Goal: Book appointment/travel/reservation

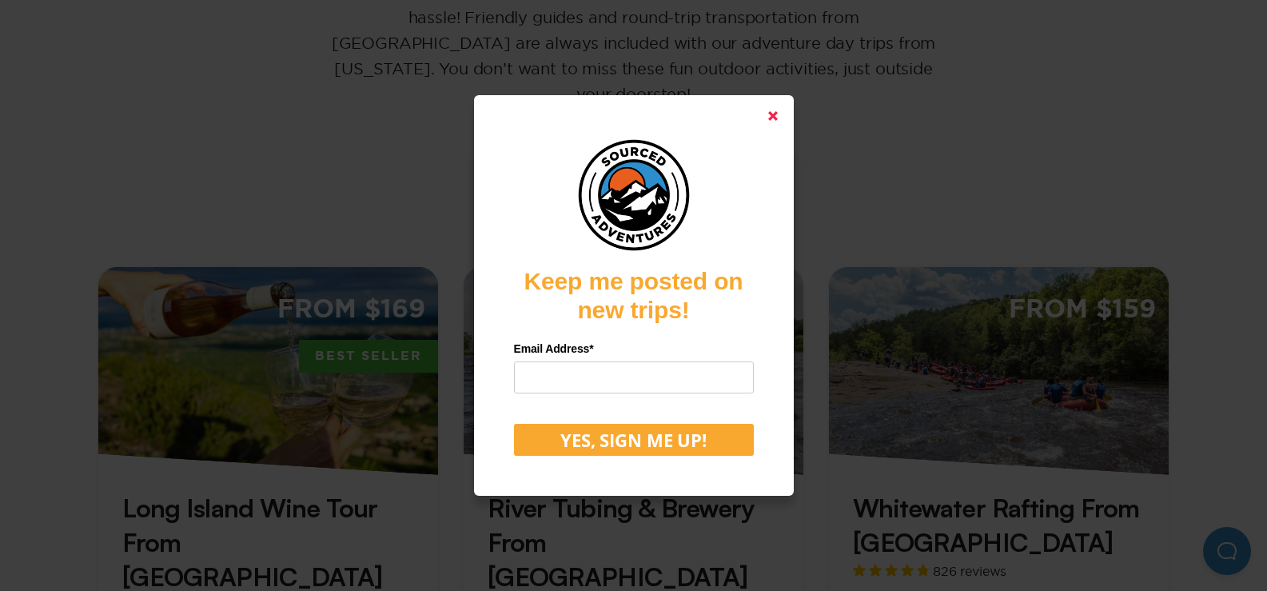
click at [778, 113] on polygon at bounding box center [773, 116] width 10 height 10
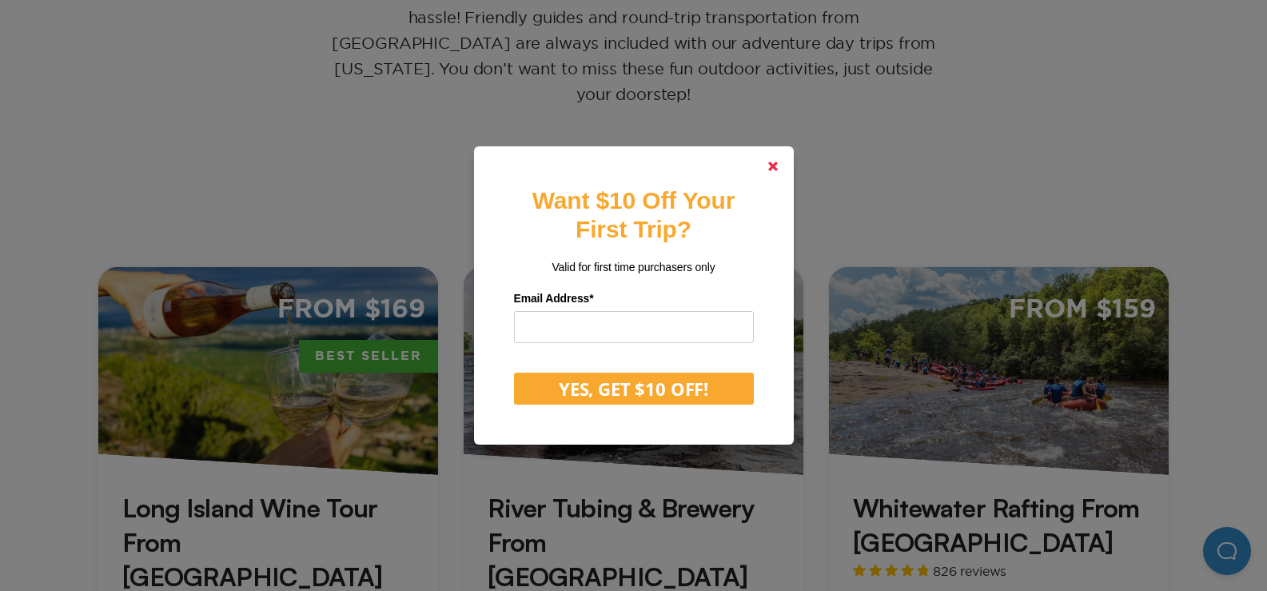
click at [777, 164] on polygon at bounding box center [773, 166] width 10 height 10
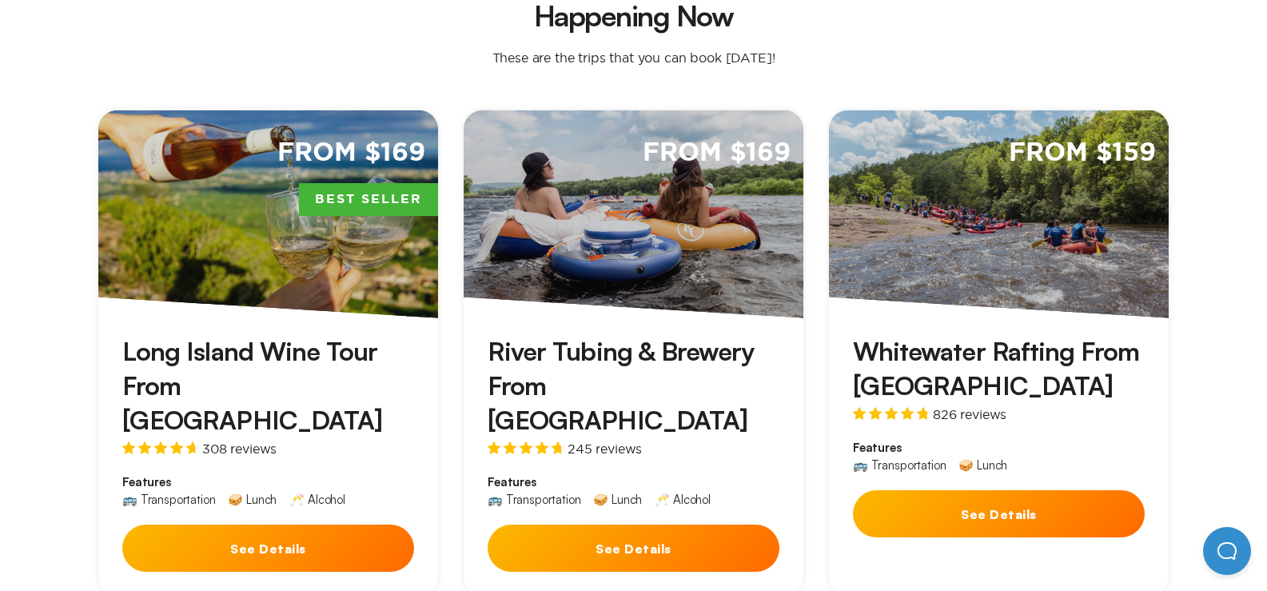
scroll to position [479, 0]
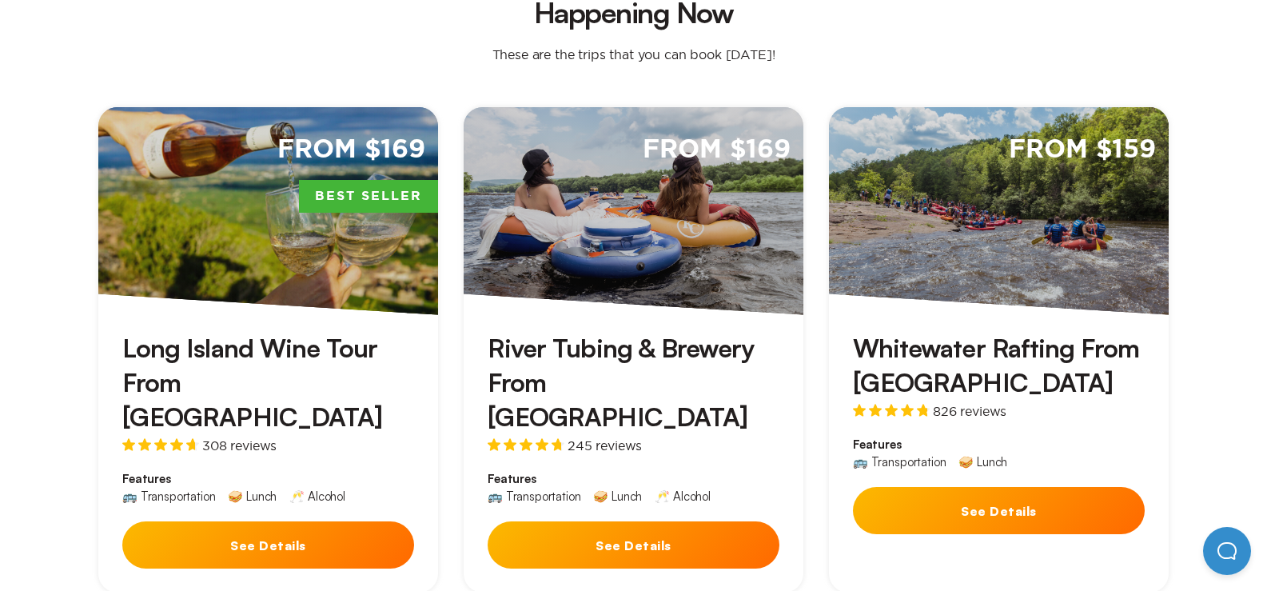
click at [666, 201] on div "From $169" at bounding box center [633, 211] width 340 height 208
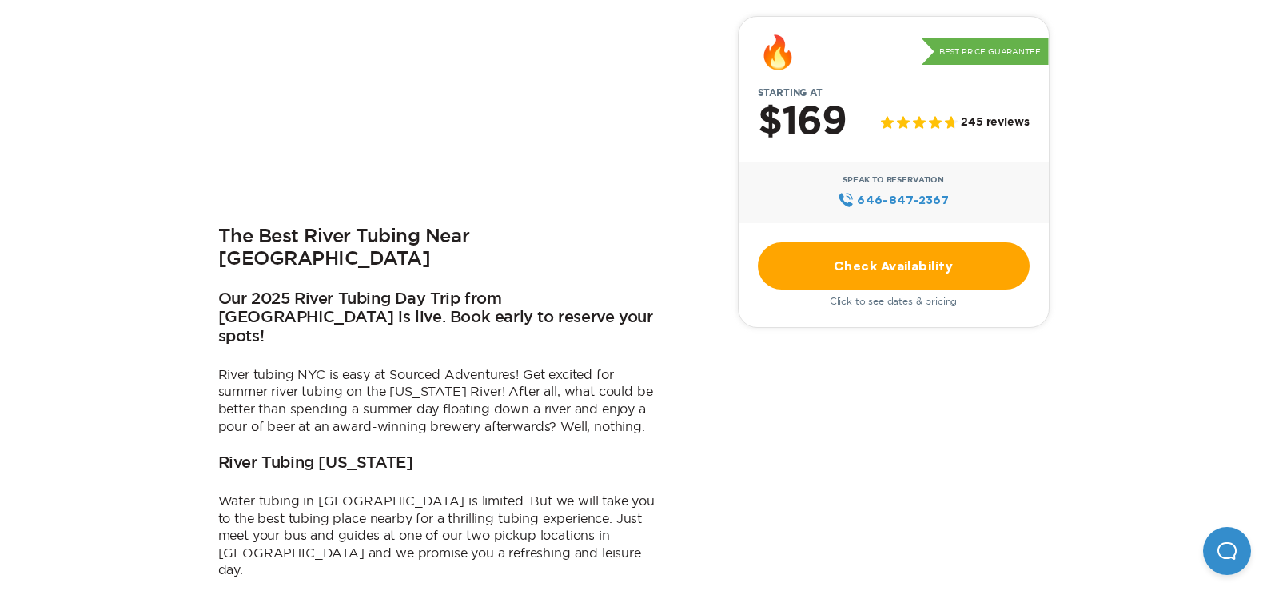
scroll to position [639, 0]
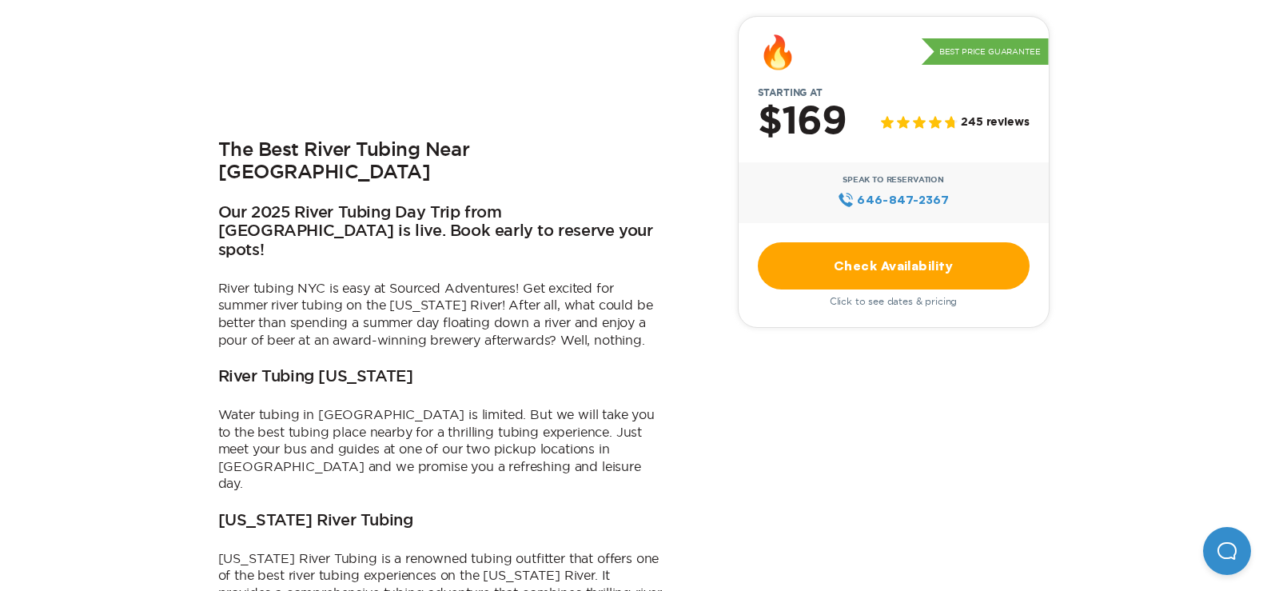
click at [888, 261] on link "Check Availability" at bounding box center [894, 265] width 272 height 47
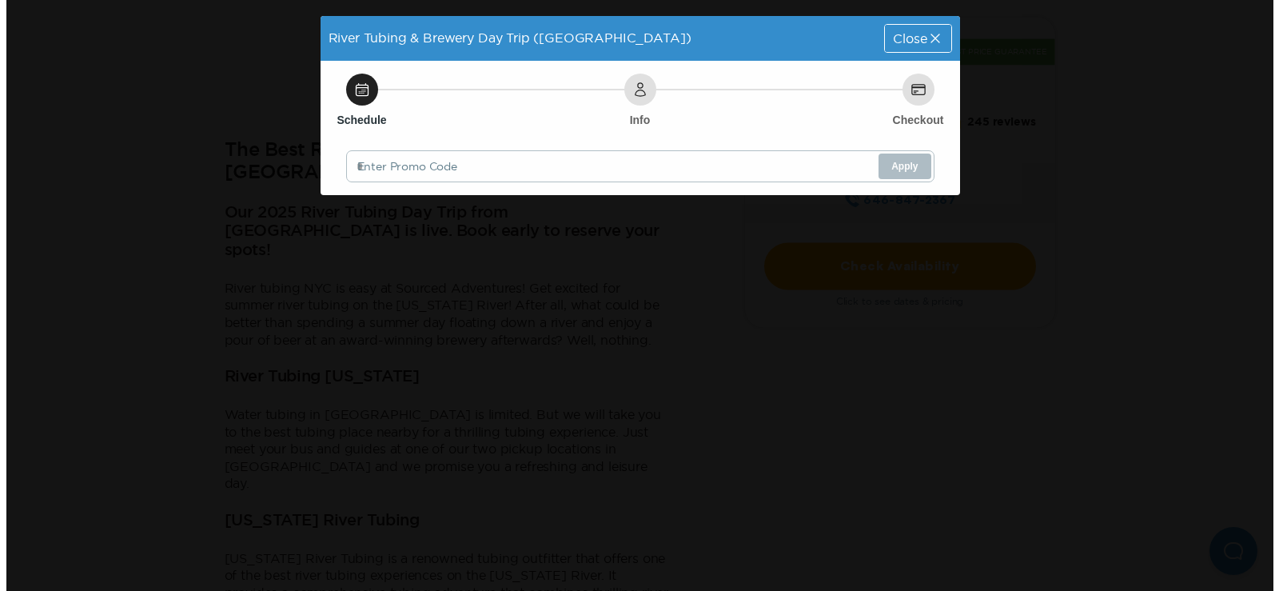
scroll to position [0, 0]
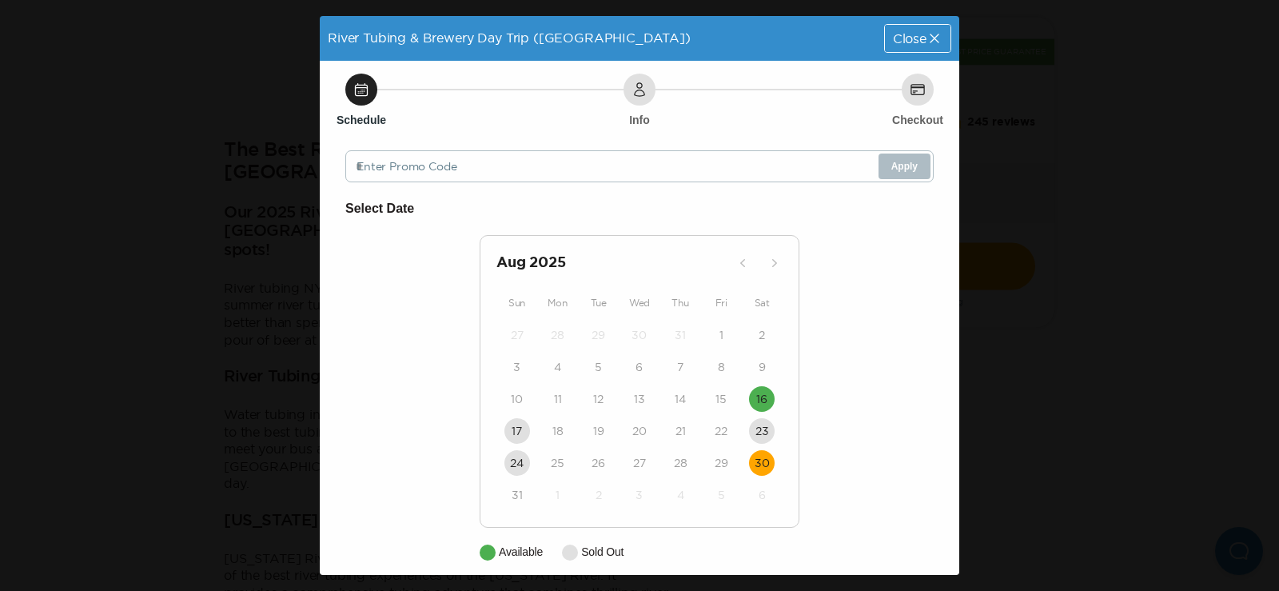
click at [756, 468] on time "30" at bounding box center [761, 463] width 15 height 16
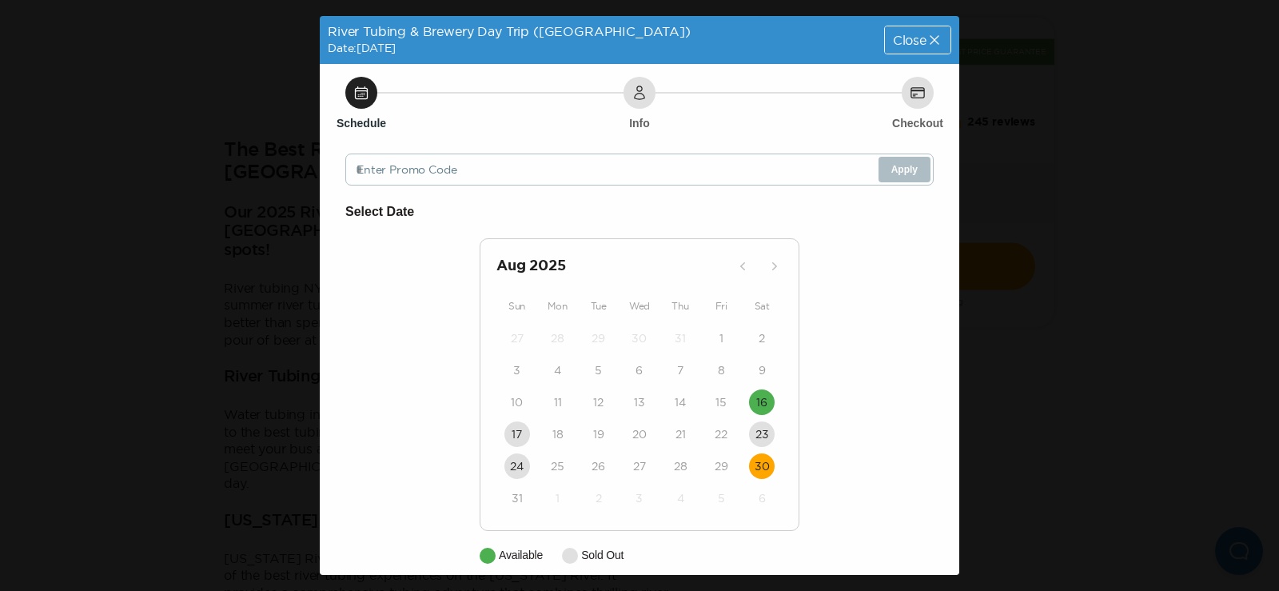
scroll to position [62, 0]
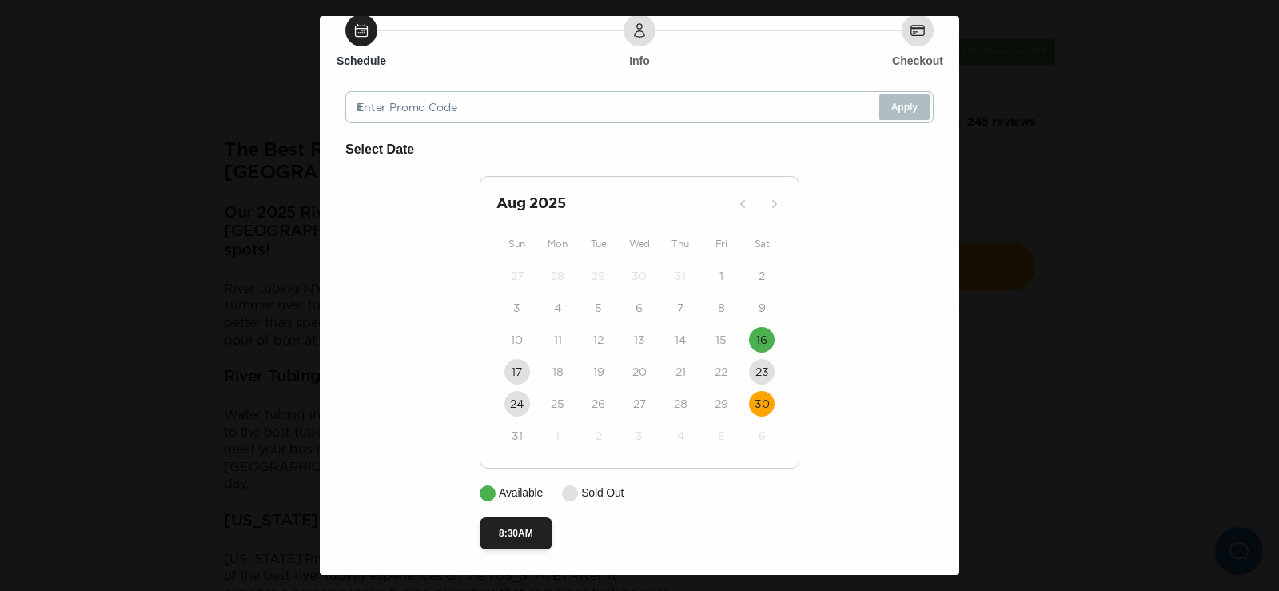
click at [717, 203] on h2 "[DATE]" at bounding box center [612, 204] width 233 height 22
click at [754, 409] on time "30" at bounding box center [761, 404] width 15 height 16
click at [759, 336] on time "16" at bounding box center [761, 340] width 11 height 16
click at [751, 394] on button "30" at bounding box center [762, 404] width 26 height 26
